Goal: Navigation & Orientation: Find specific page/section

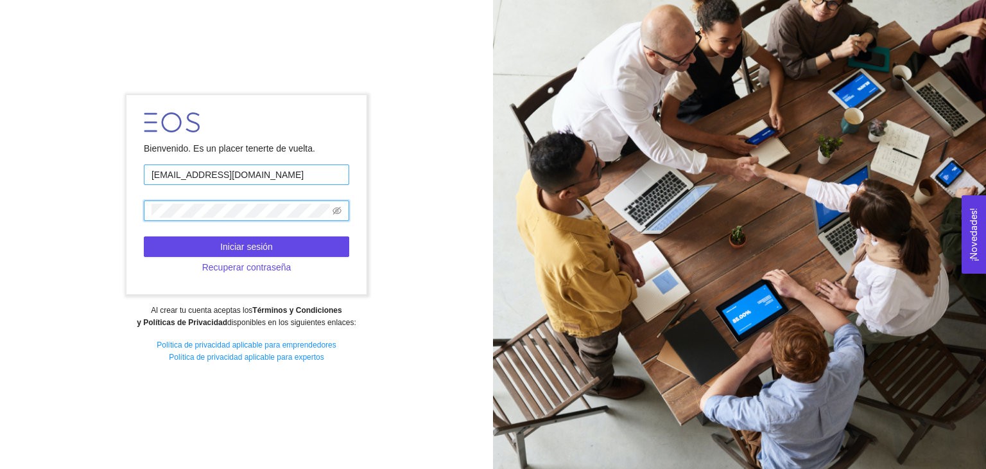
click at [263, 173] on form "Bienvenido. Es un placer tenerte de vuelta. [EMAIL_ADDRESS][DOMAIN_NAME] Inicia…" at bounding box center [246, 194] width 240 height 199
click at [263, 173] on input "[EMAIL_ADDRESS][DOMAIN_NAME]" at bounding box center [246, 174] width 205 height 21
type input "[EMAIL_ADDRESS][DOMAIN_NAME]"
click at [239, 202] on span at bounding box center [246, 210] width 205 height 21
click at [338, 212] on icon "eye-invisible" at bounding box center [337, 210] width 9 height 9
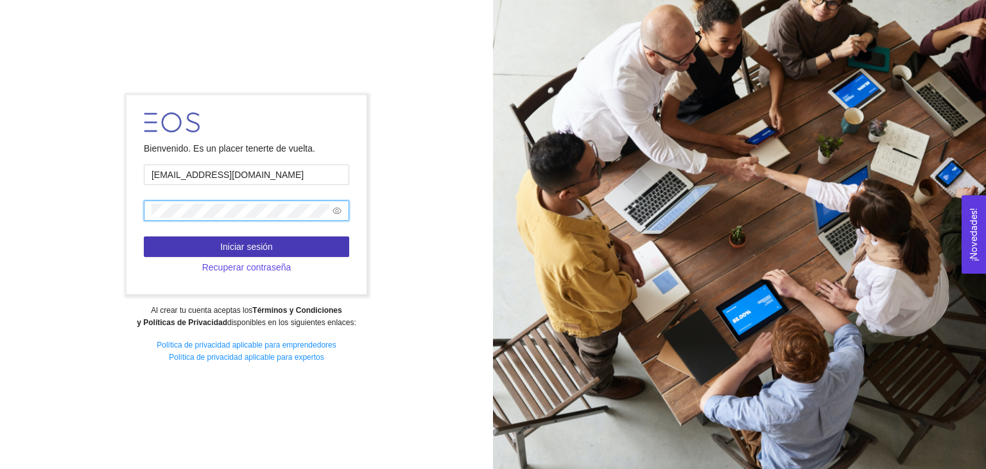
click at [187, 240] on button "Iniciar sesión" at bounding box center [246, 246] width 205 height 21
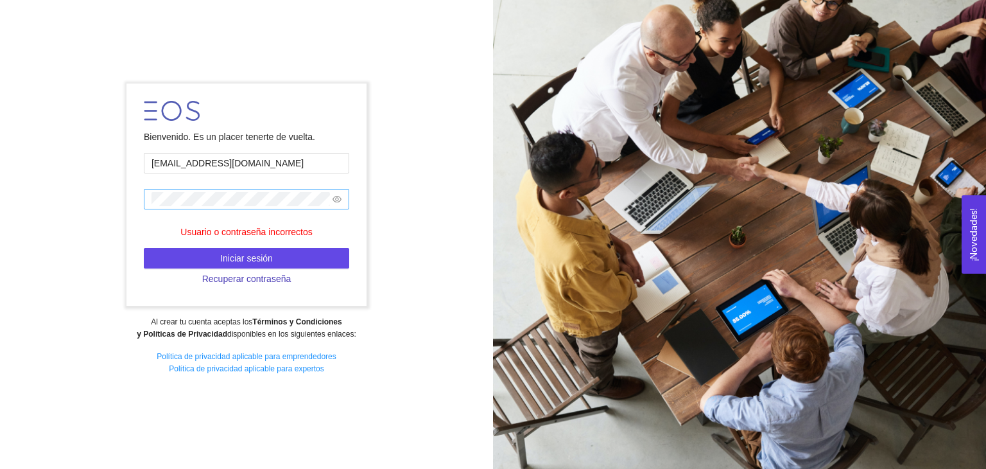
click at [240, 284] on span "Recuperar contraseña" at bounding box center [246, 279] width 89 height 14
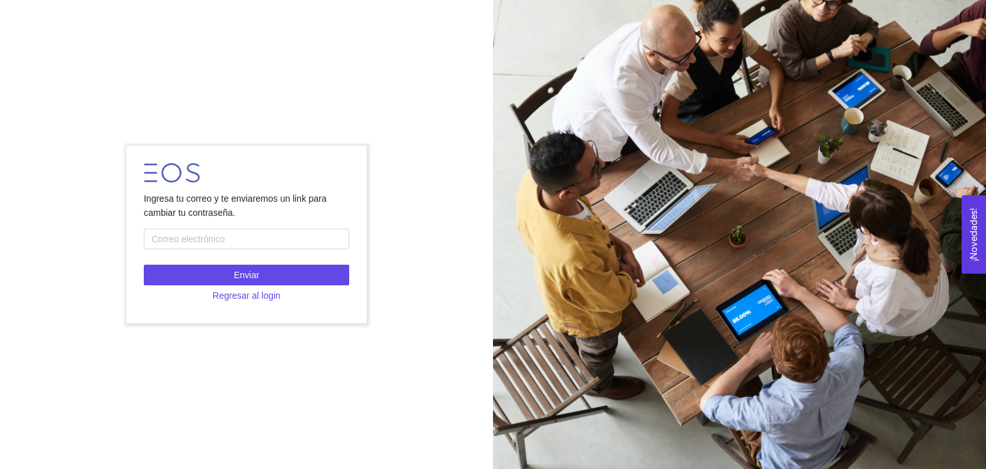
click at [244, 254] on form "Ingresa tu correo y te enviaremos un link para cambiar tu contraseña. Enviar Re…" at bounding box center [246, 234] width 240 height 177
click at [236, 250] on form "Ingresa tu correo y te enviaremos un link para cambiar tu contraseña. Enviar Re…" at bounding box center [246, 234] width 240 height 177
click at [222, 242] on input "text" at bounding box center [246, 239] width 205 height 21
type input "[EMAIL_ADDRESS][DOMAIN_NAME]"
click at [291, 277] on button "Enviar" at bounding box center [246, 275] width 205 height 21
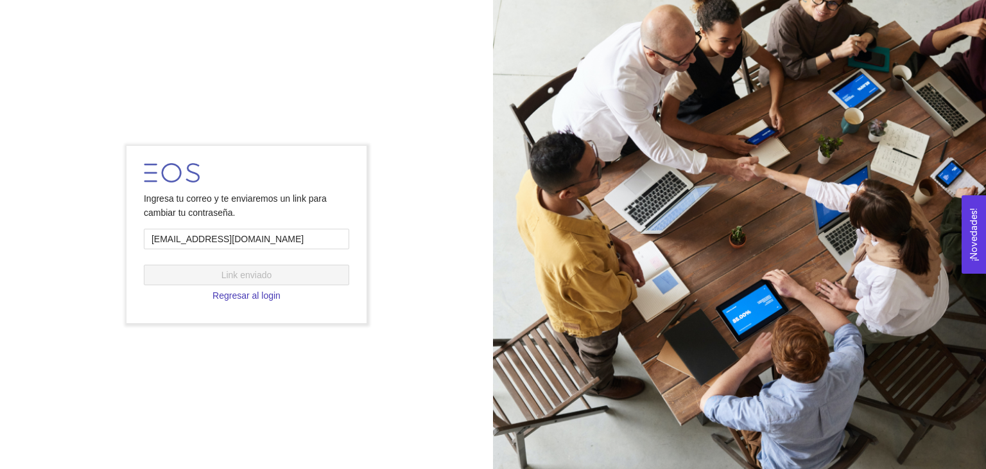
click at [256, 301] on span "Regresar al login" at bounding box center [247, 295] width 68 height 14
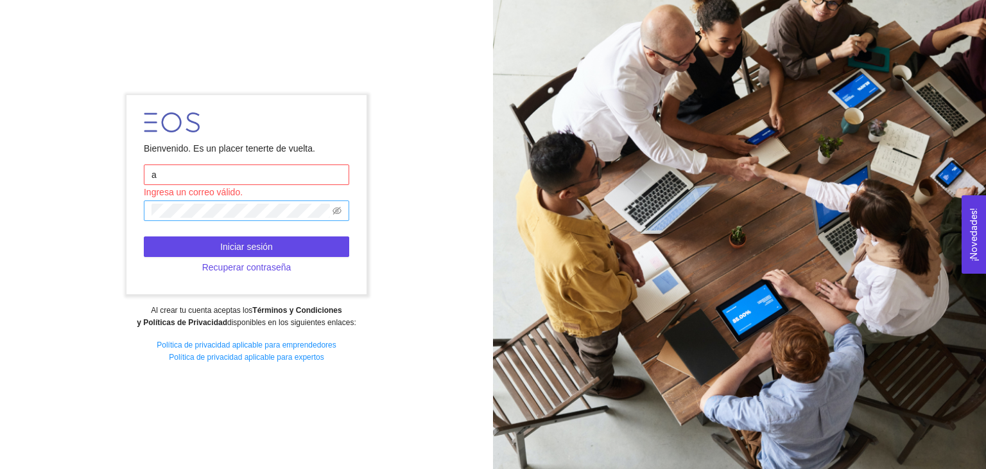
type input "[EMAIL_ADDRESS][DOMAIN_NAME]"
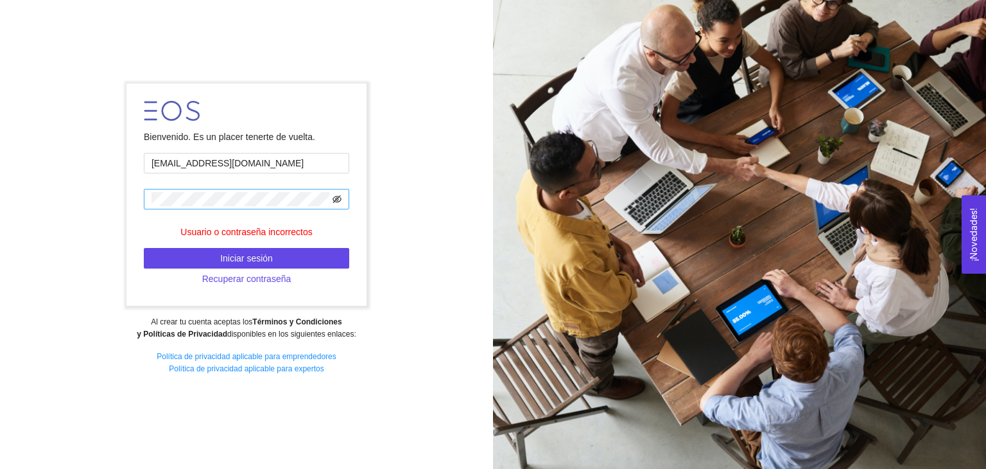
click at [336, 197] on icon "eye-invisible" at bounding box center [337, 199] width 9 height 8
click at [272, 259] on button "Iniciar sesión" at bounding box center [246, 258] width 205 height 21
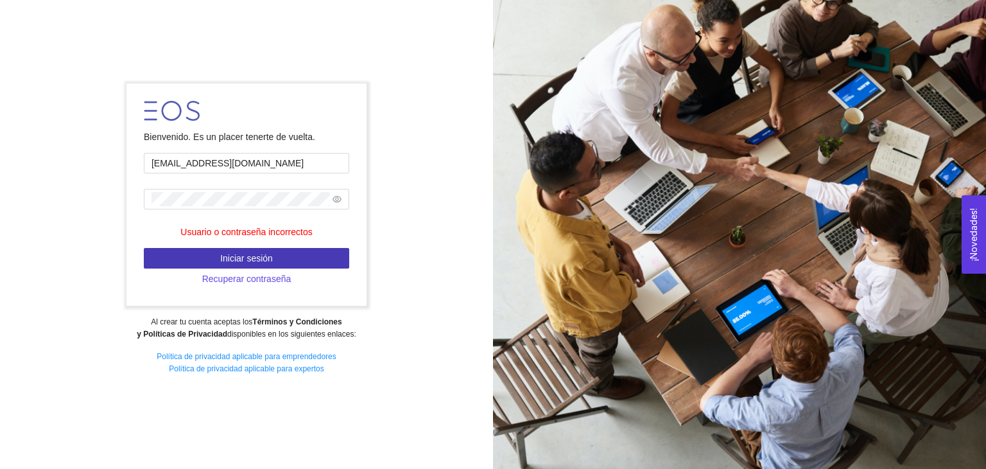
click at [231, 259] on span "Iniciar sesión" at bounding box center [246, 258] width 53 height 14
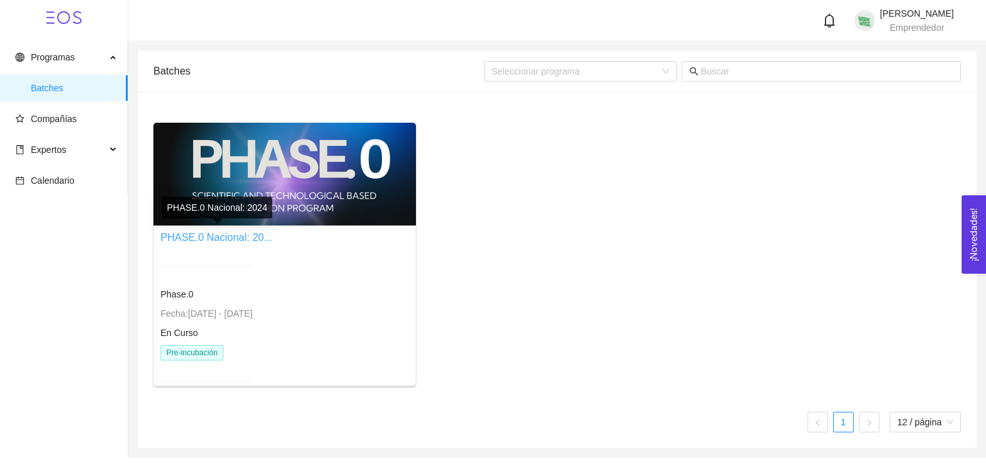
click at [231, 236] on link "PHASE.0 Nacional: 20..." at bounding box center [217, 237] width 112 height 11
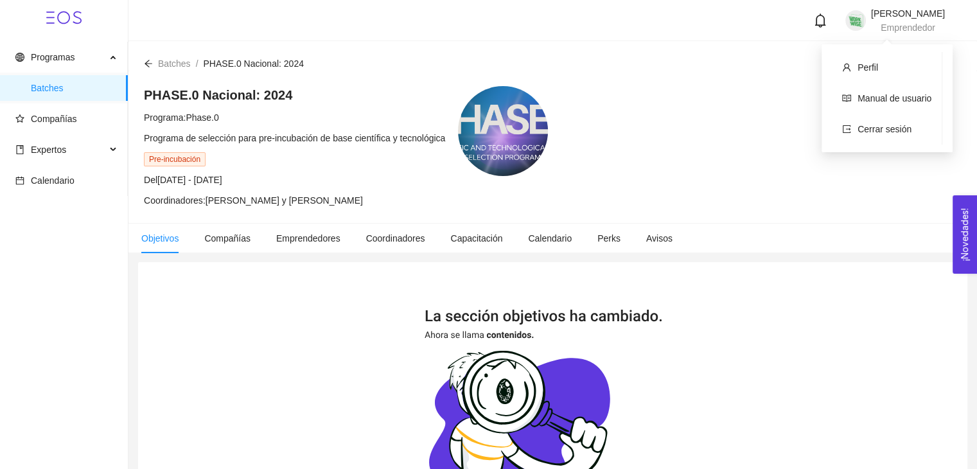
click at [845, 25] on img at bounding box center [855, 20] width 21 height 21
click at [841, 43] on div "Batches / PHASE.0 Nacional: 2024 /" at bounding box center [552, 56] width 848 height 30
click at [871, 19] on div "[PERSON_NAME] Emprendedor" at bounding box center [908, 20] width 74 height 23
click at [851, 9] on div "[PERSON_NAME] Emprendedor" at bounding box center [895, 20] width 100 height 23
click at [847, 62] on li "Perfil" at bounding box center [887, 68] width 110 height 26
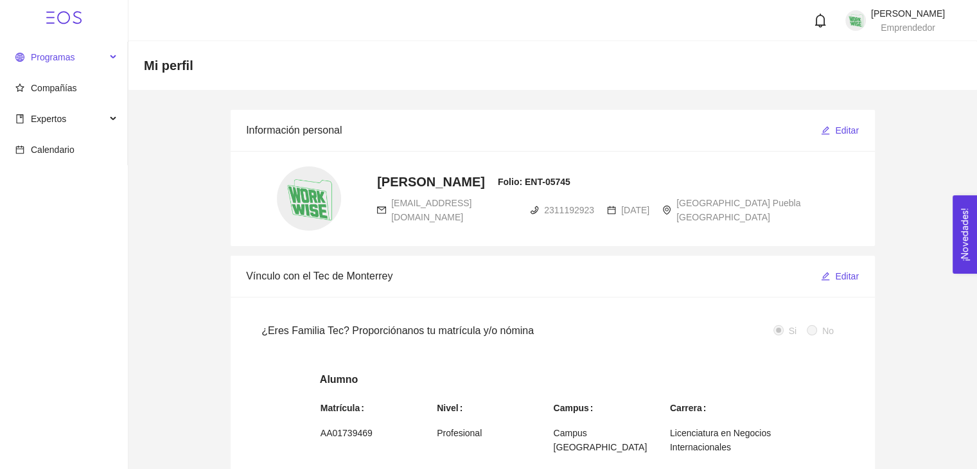
click at [55, 60] on span "Programas" at bounding box center [53, 57] width 44 height 10
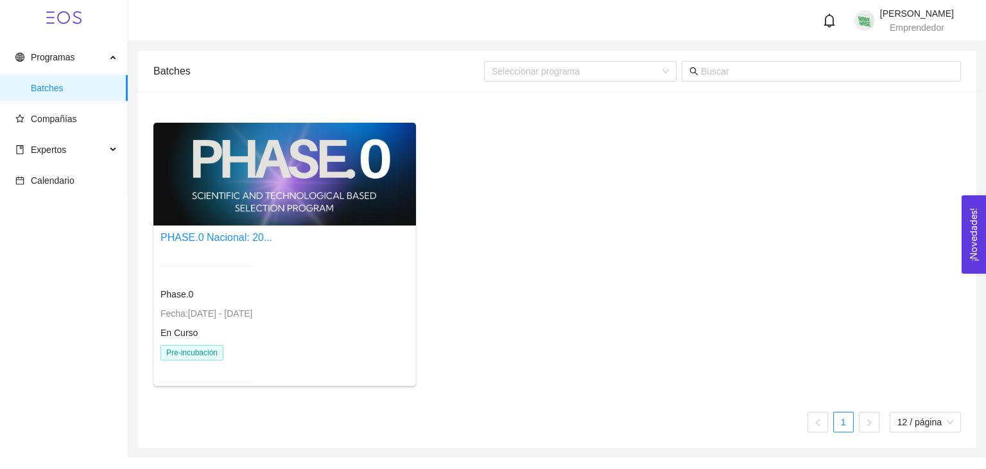
click at [177, 245] on div "PHASE.0 Nacional: 20... Phase.0 Fecha: [DATE] - [DATE] En Curso Pre-incubación" at bounding box center [217, 313] width 112 height 168
click at [180, 235] on link "PHASE.0 Nacional: 20..." at bounding box center [217, 237] width 112 height 11
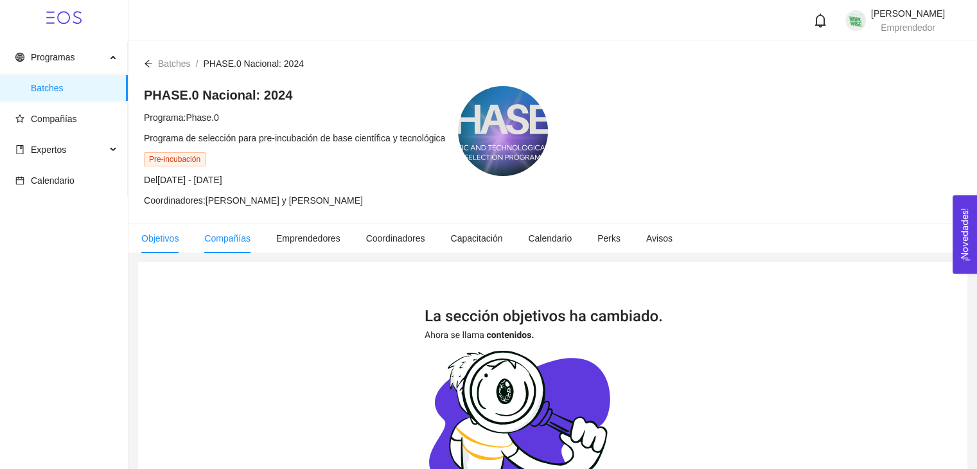
click at [223, 234] on span "Compañías" at bounding box center [227, 238] width 46 height 10
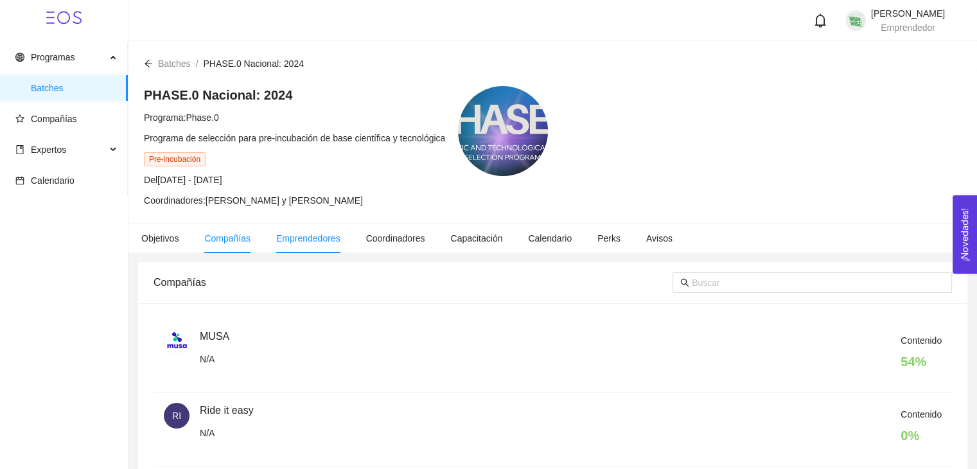
click at [283, 227] on li "Emprendedores" at bounding box center [308, 238] width 90 height 30
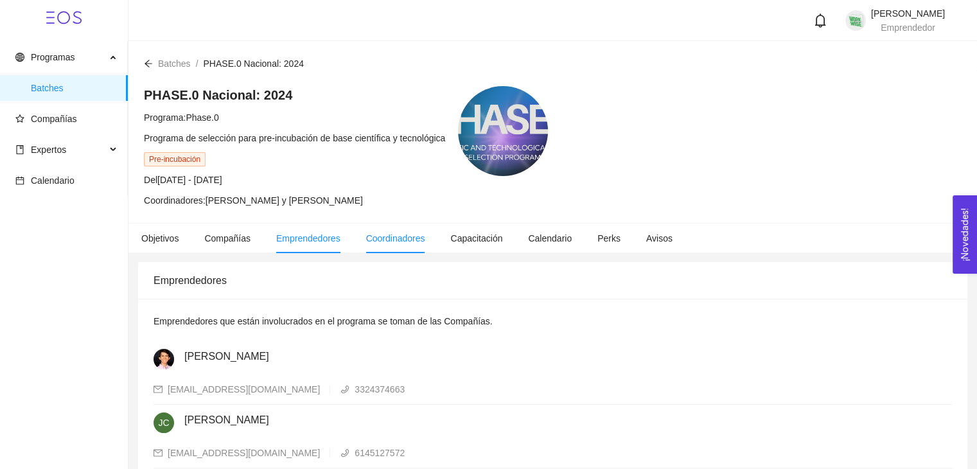
click at [387, 240] on span "Coordinadores" at bounding box center [395, 238] width 59 height 10
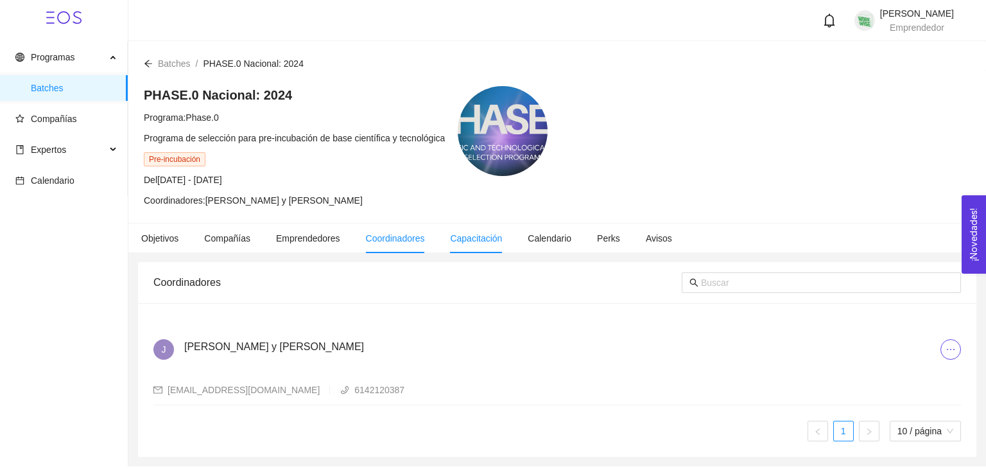
click at [464, 239] on span "Capacitación" at bounding box center [476, 238] width 52 height 10
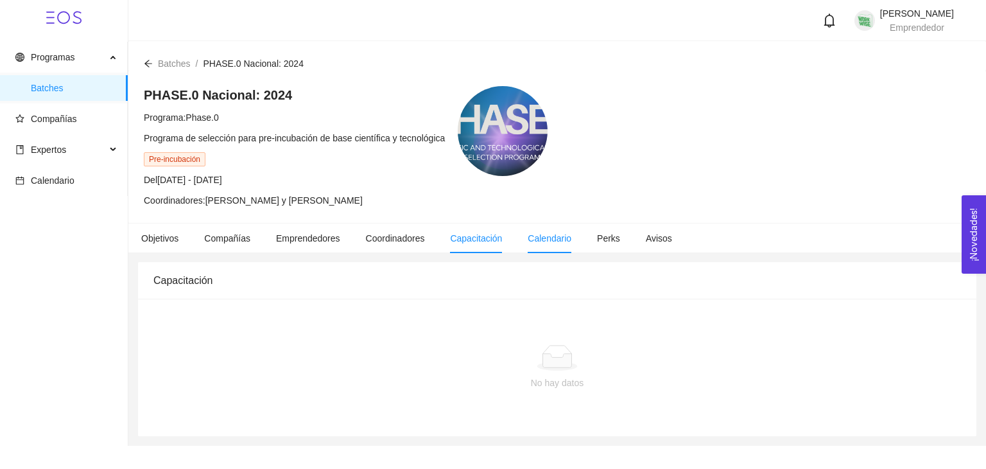
click at [562, 238] on span "Calendario" at bounding box center [550, 238] width 44 height 10
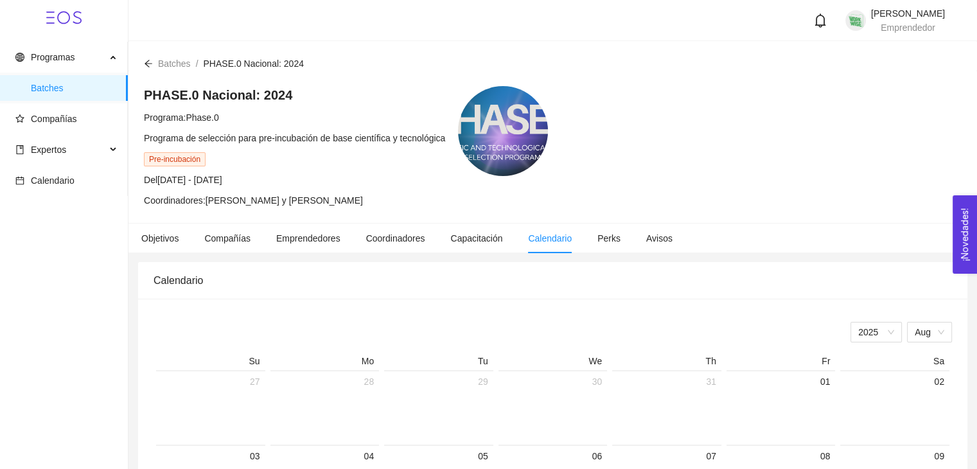
click at [560, 227] on li "Calendario" at bounding box center [549, 238] width 69 height 30
click at [584, 234] on li "Perks" at bounding box center [608, 238] width 49 height 30
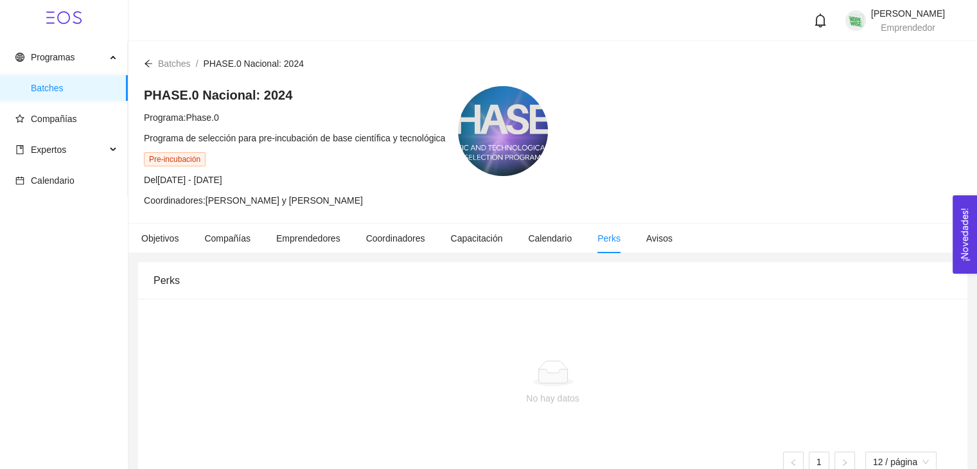
click at [180, 160] on span "Pre-incubación" at bounding box center [175, 159] width 62 height 14
click at [171, 109] on div "PHASE.0 Nacional: 2024 Programa: Phase.0 Programa de selección para pre-incubac…" at bounding box center [294, 146] width 301 height 121
click at [147, 241] on span "Objetivos" at bounding box center [159, 238] width 37 height 10
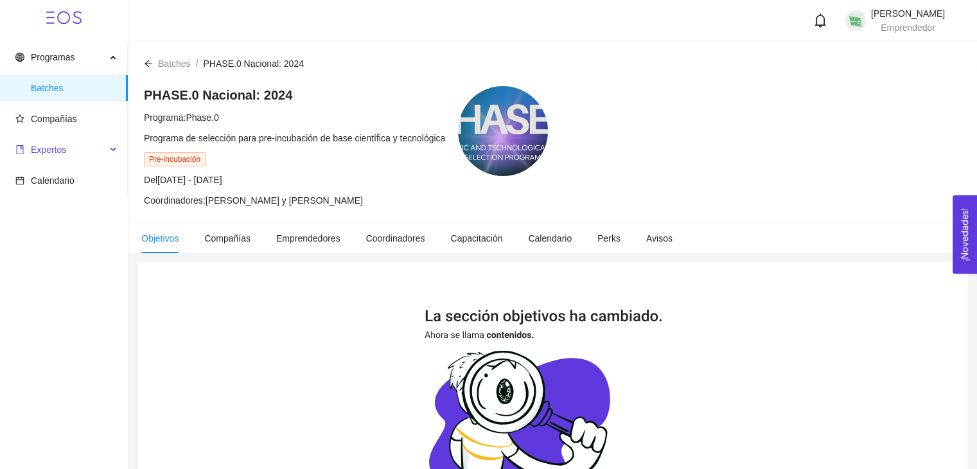
click at [77, 159] on span "Expertos" at bounding box center [60, 150] width 91 height 26
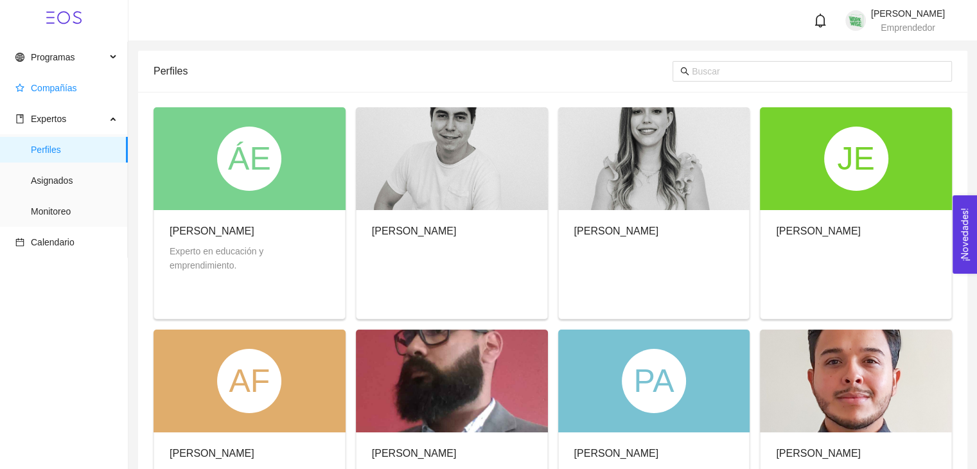
click at [67, 90] on span "Compañías" at bounding box center [54, 88] width 46 height 10
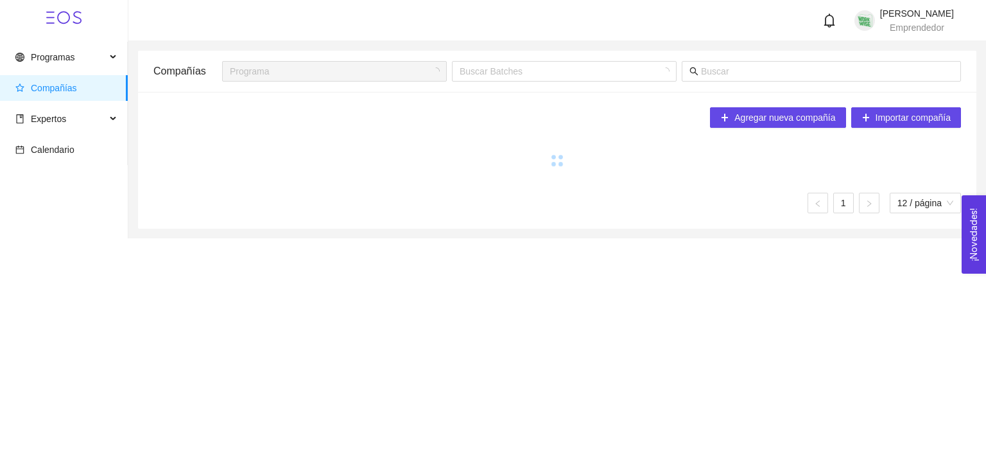
click at [66, 88] on span "Compañías" at bounding box center [54, 88] width 46 height 10
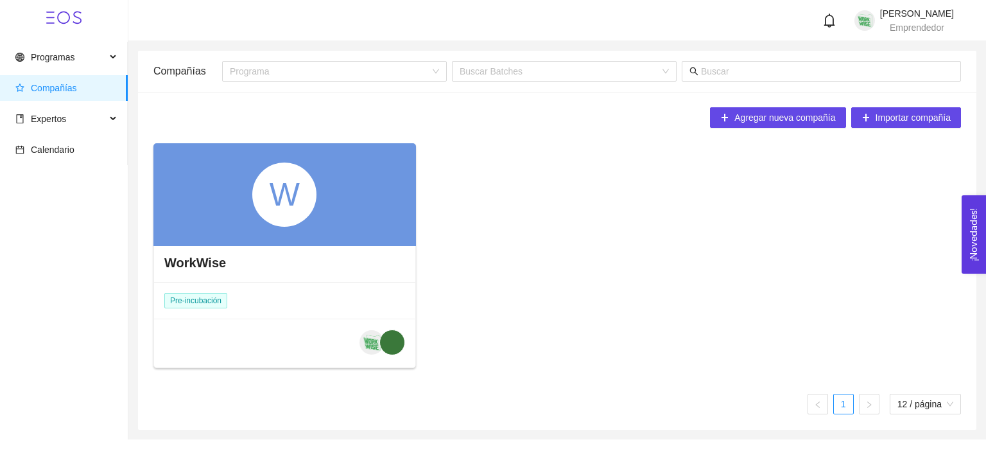
click at [248, 267] on div "WorkWise" at bounding box center [284, 262] width 261 height 39
click at [200, 254] on h4 "WorkWise" at bounding box center [195, 263] width 62 height 18
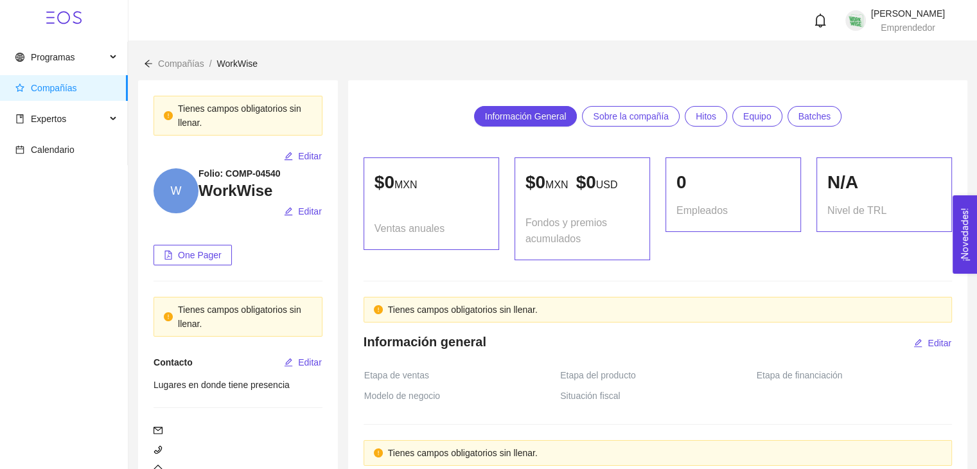
click at [649, 114] on span "Sobre la compañía" at bounding box center [631, 116] width 76 height 19
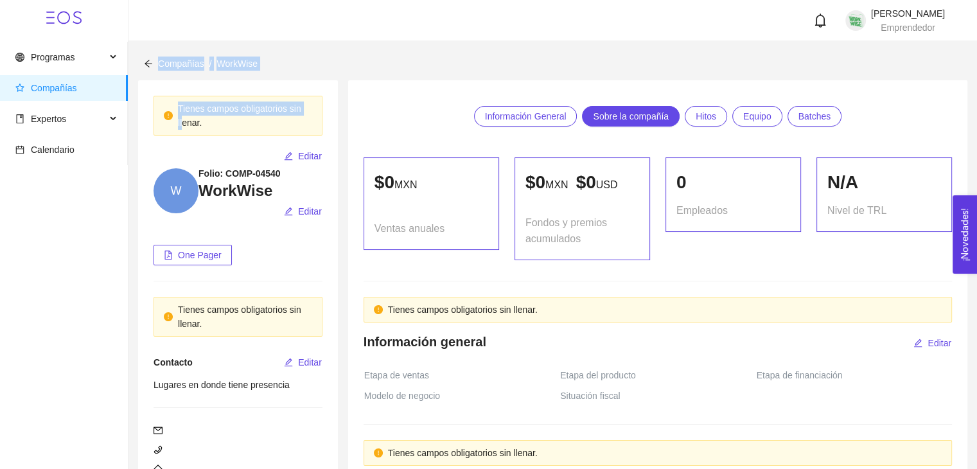
drag, startPoint x: 182, startPoint y: 118, endPoint x: 139, endPoint y: 54, distance: 77.3
click at [147, 65] on icon "arrow-left" at bounding box center [148, 63] width 9 height 9
click at [149, 64] on icon "arrow-left" at bounding box center [148, 63] width 9 height 9
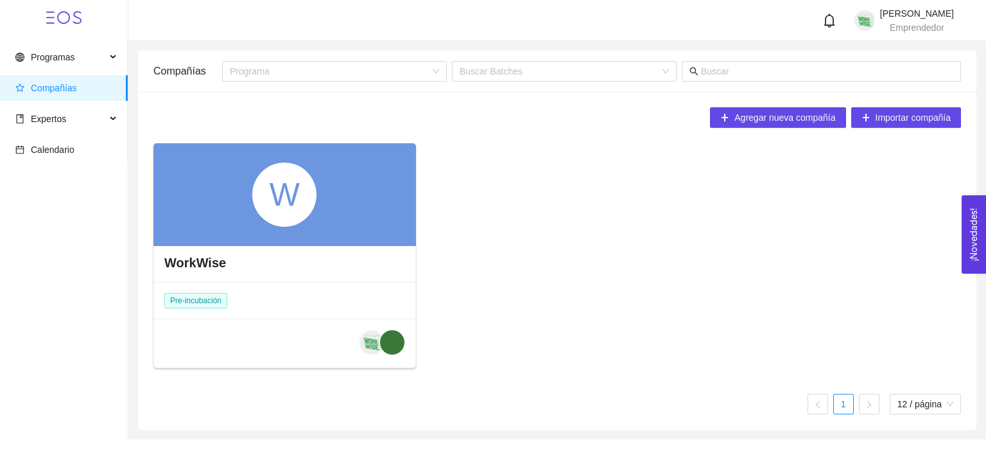
click at [385, 211] on div "W" at bounding box center [284, 194] width 263 height 103
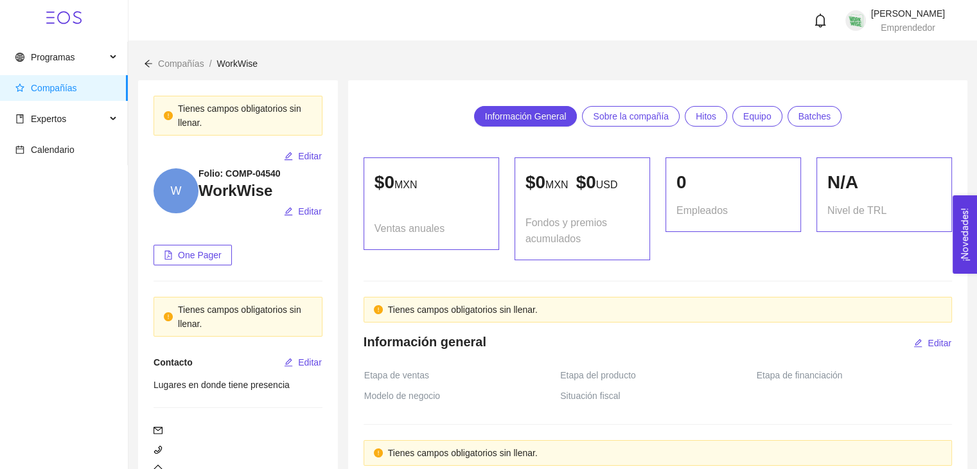
click at [809, 112] on span "Batches" at bounding box center [814, 116] width 33 height 19
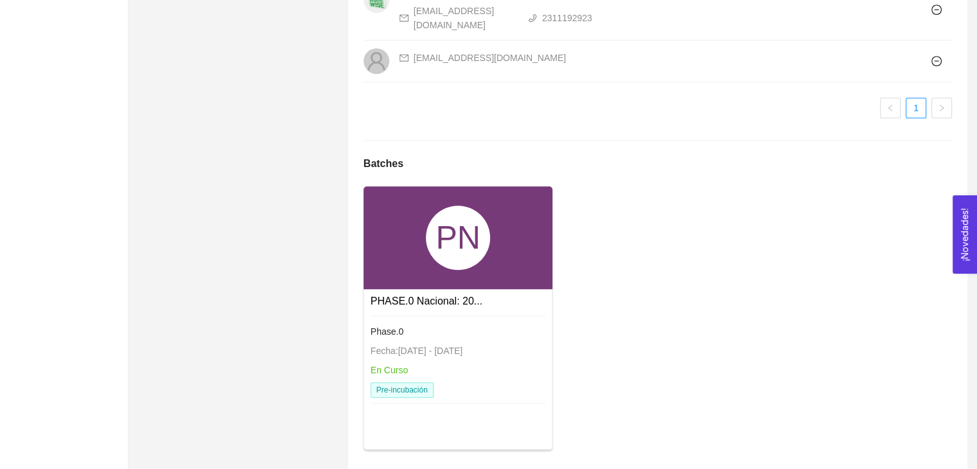
click at [460, 324] on div "Phase.0" at bounding box center [457, 331] width 175 height 14
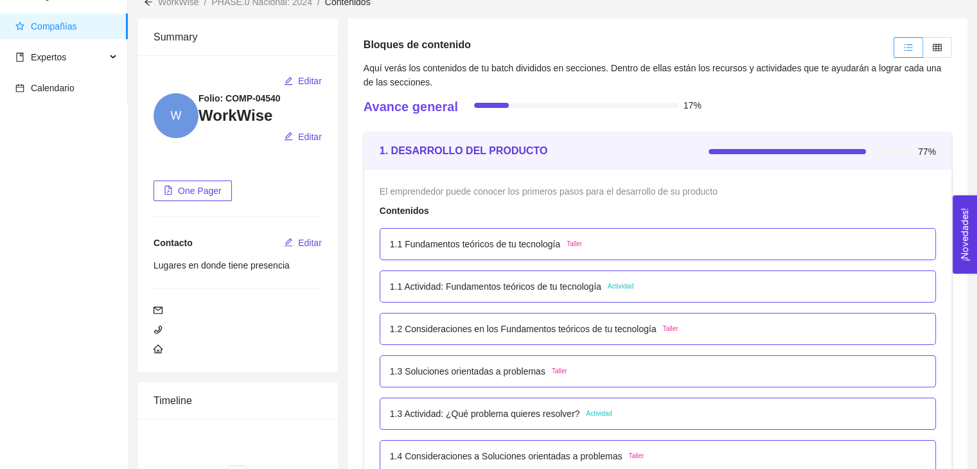
click at [839, 152] on div at bounding box center [821, 151] width 227 height 14
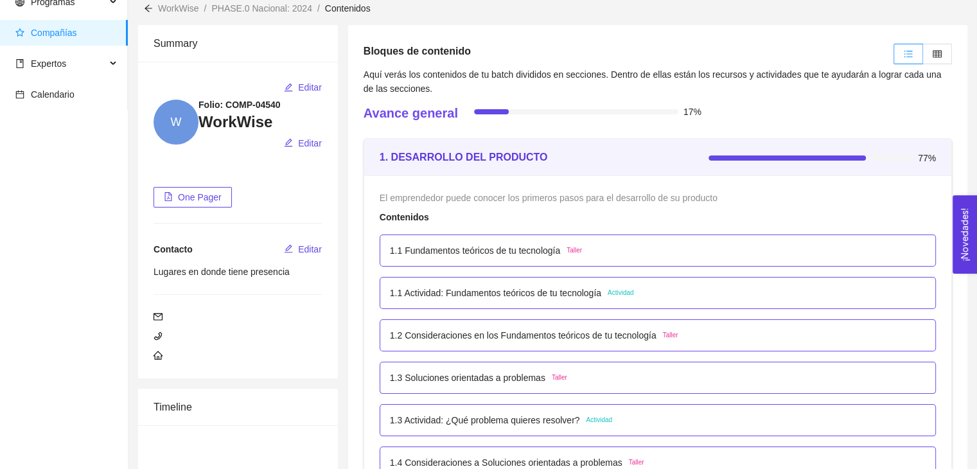
scroll to position [54, 0]
click at [949, 57] on label at bounding box center [937, 55] width 29 height 21
click at [923, 58] on input "radio" at bounding box center [923, 58] width 0 height 0
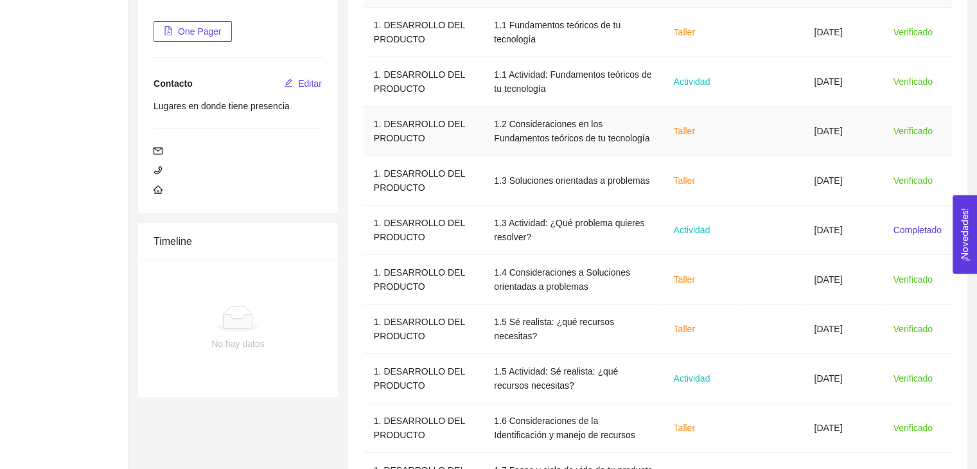
scroll to position [319, 0]
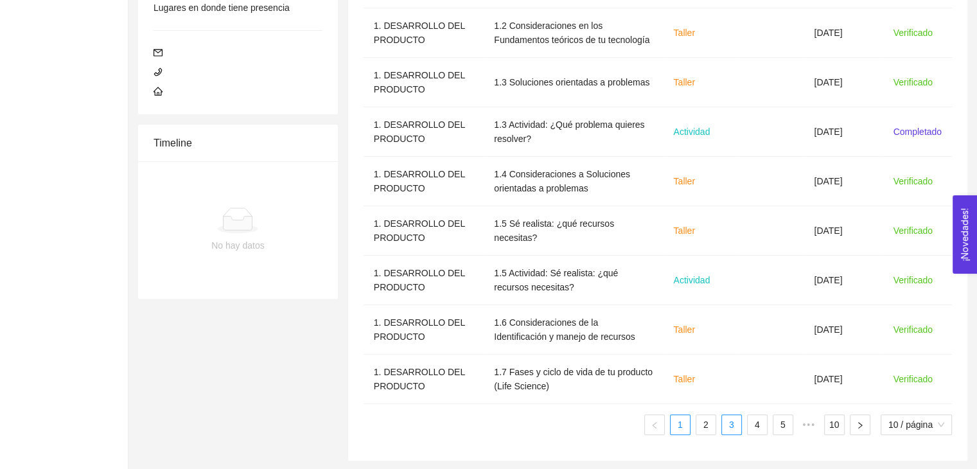
click at [738, 421] on link "3" at bounding box center [731, 424] width 19 height 19
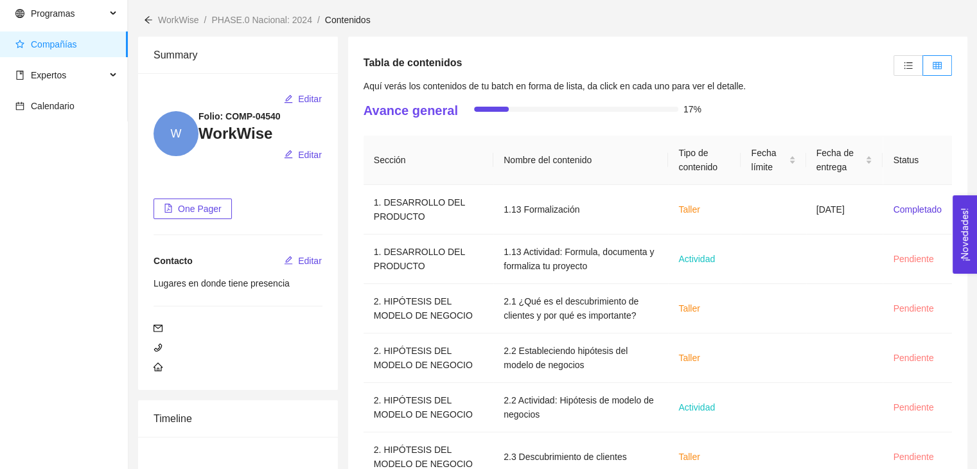
scroll to position [77, 0]
